Goal: Task Accomplishment & Management: Use online tool/utility

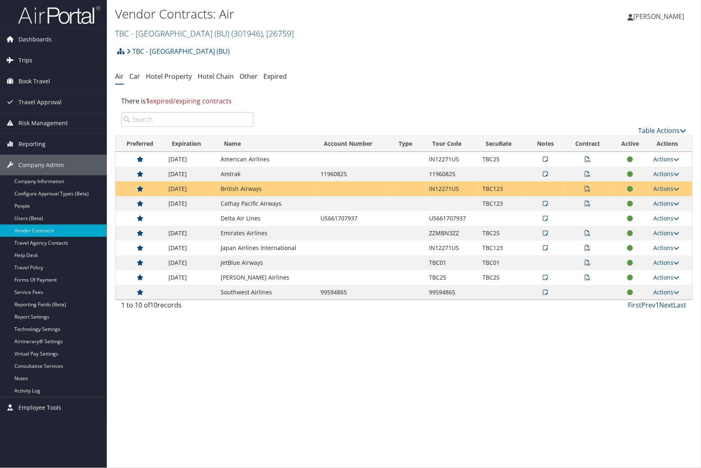
click at [25, 58] on span "Trips" at bounding box center [25, 60] width 14 height 21
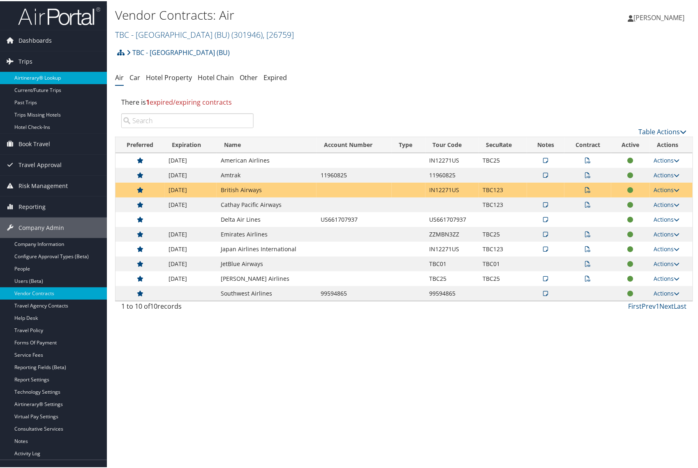
click at [41, 77] on link "Airtinerary® Lookup" at bounding box center [53, 77] width 107 height 12
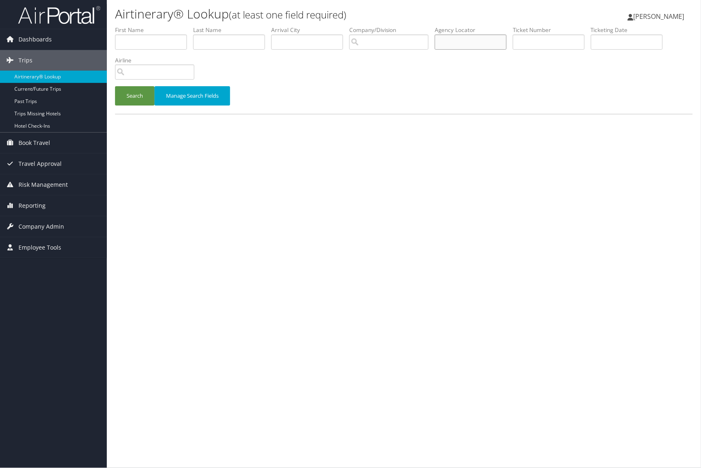
click at [484, 44] on input "text" at bounding box center [471, 42] width 72 height 15
paste input "DLKZ7Y"
type input "DLKZ7Y"
click at [141, 94] on button "Search" at bounding box center [134, 95] width 39 height 19
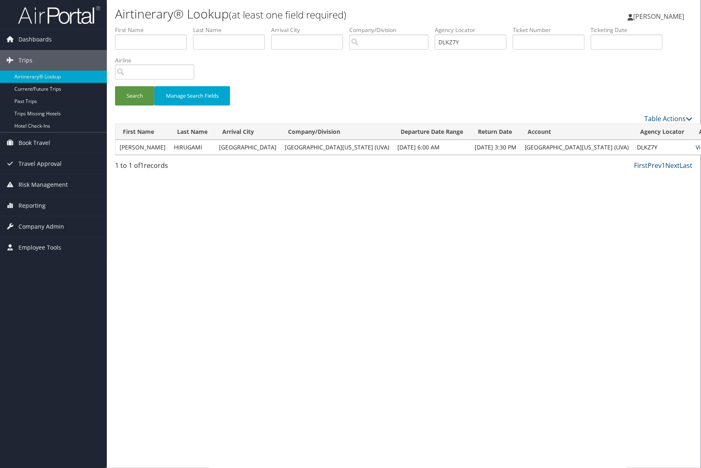
click at [696, 144] on link "View" at bounding box center [702, 147] width 13 height 8
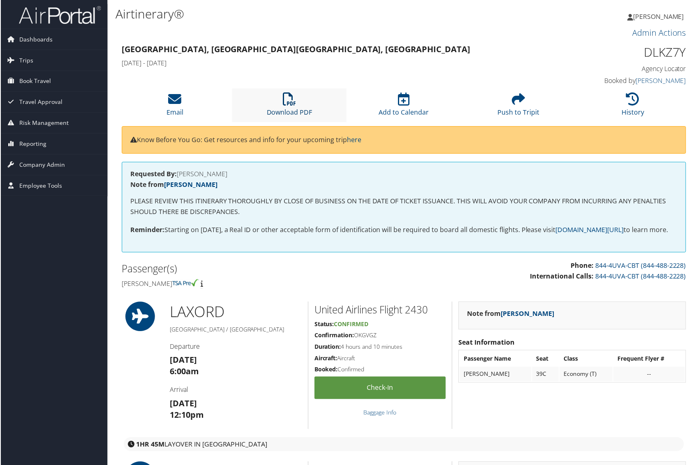
click at [304, 114] on link "Download PDF" at bounding box center [289, 107] width 46 height 20
click at [25, 58] on span "Trips" at bounding box center [25, 60] width 14 height 21
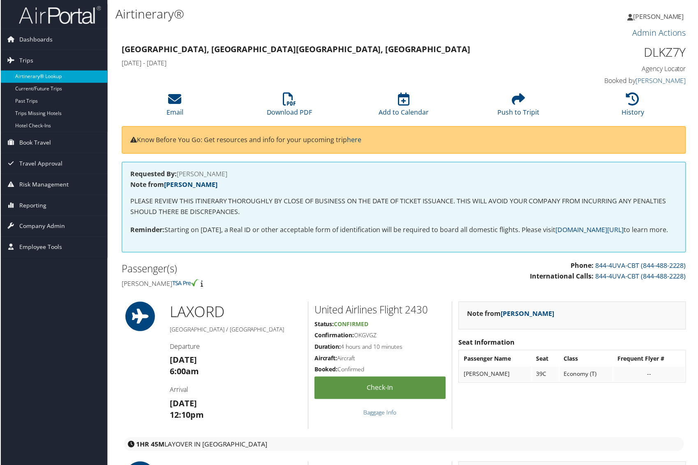
click at [45, 77] on link "Airtinerary® Lookup" at bounding box center [53, 77] width 107 height 12
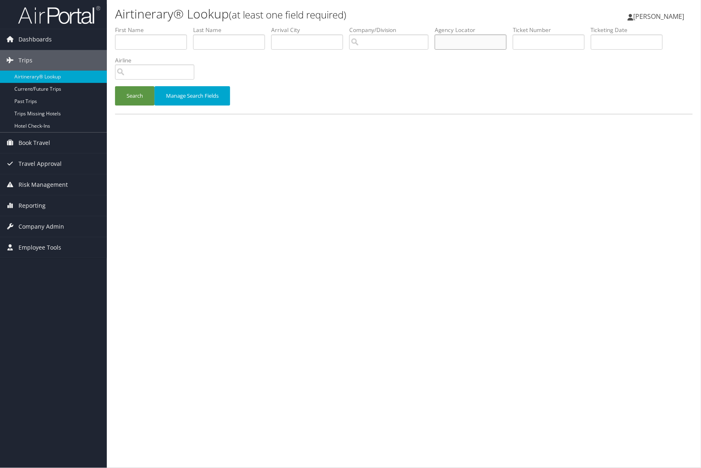
click at [474, 44] on input "text" at bounding box center [471, 42] width 72 height 15
paste input "DKW8BN"
type input "DKW8BN"
click at [134, 97] on button "Search" at bounding box center [134, 95] width 39 height 19
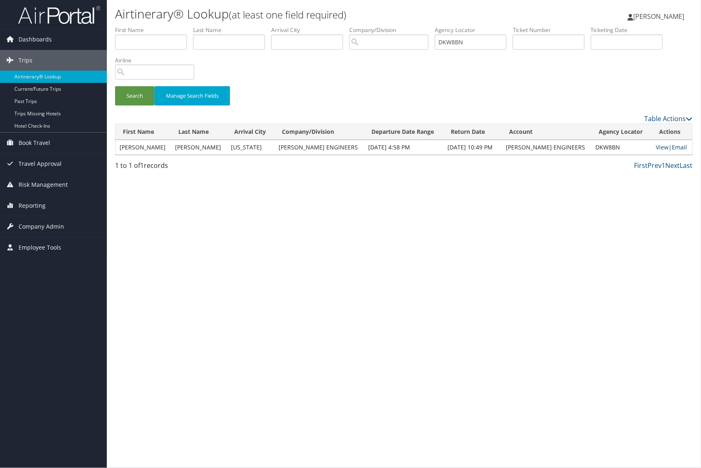
click at [675, 148] on link "Email" at bounding box center [679, 147] width 15 height 8
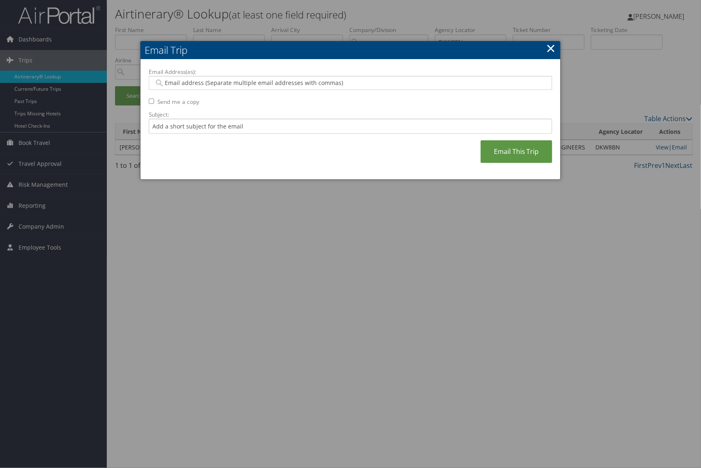
click at [240, 85] on input "Email Address(es):" at bounding box center [350, 83] width 392 height 8
paste input "KGIAMM@UMICH.EDU"
type input "KGIAMM@UMICH.EDU"
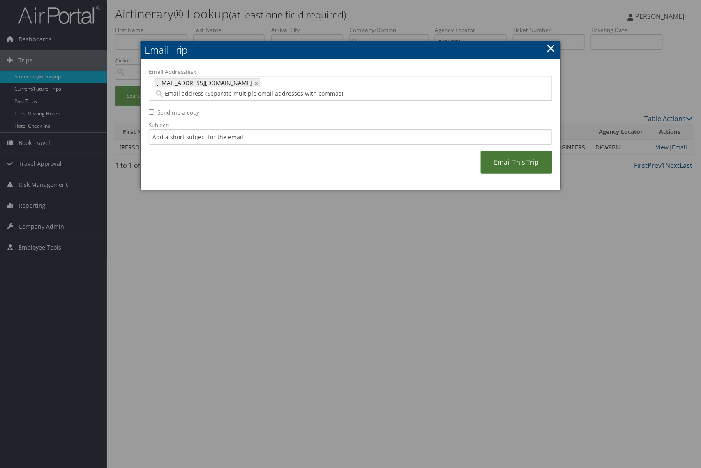
click at [520, 154] on link "Email This Trip" at bounding box center [516, 162] width 71 height 23
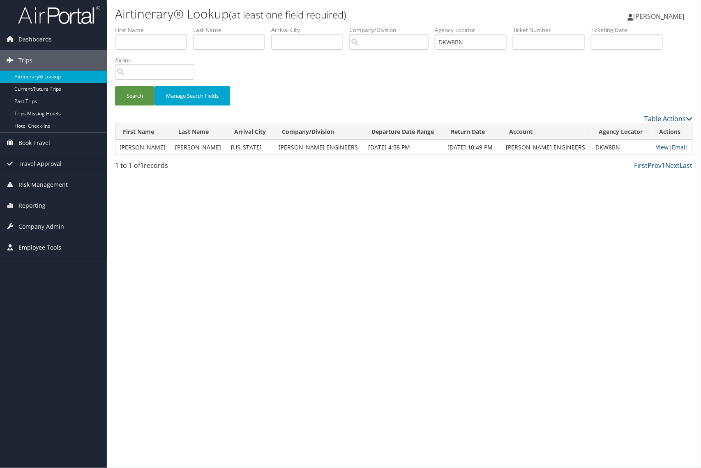
click at [675, 145] on link "Email" at bounding box center [679, 147] width 15 height 8
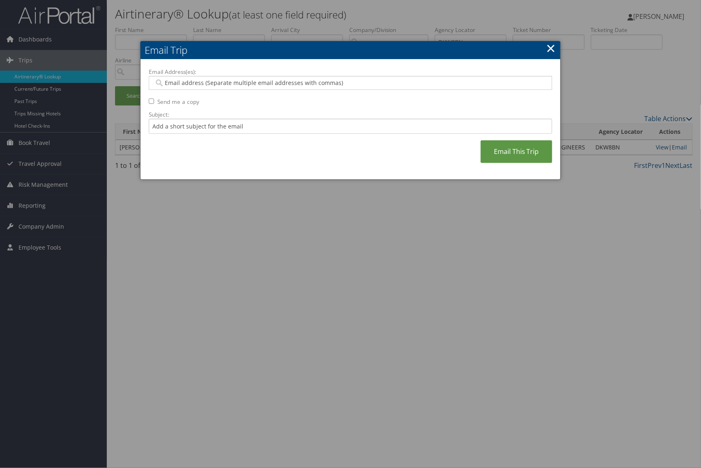
click at [213, 81] on input "Email Address(es):" at bounding box center [350, 83] width 392 height 8
paste input "KGIAMM@UMICH.EDU"
type input "KGIAMM@UMICH.EDU"
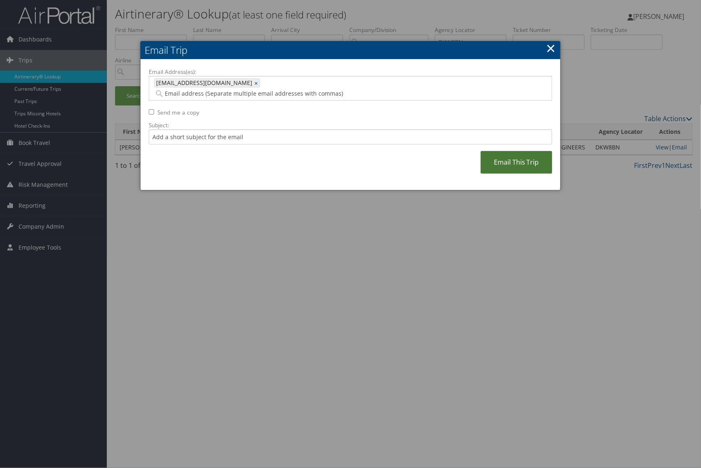
click at [509, 153] on link "Email This Trip" at bounding box center [516, 162] width 71 height 23
